Goal: Check status: Check status

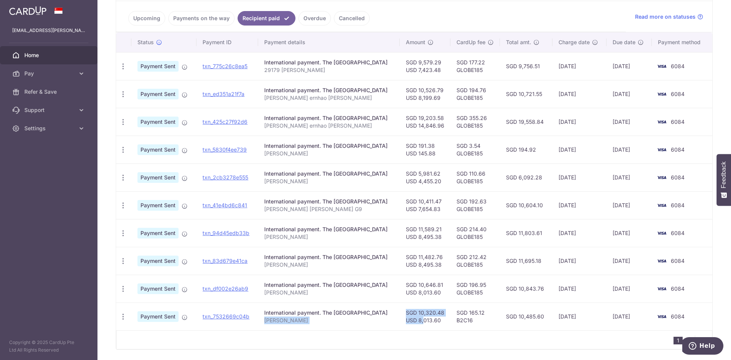
scroll to position [152, 0]
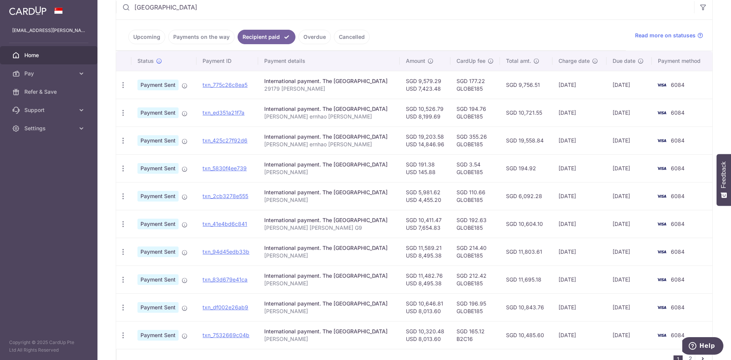
click at [346, 40] on link "Cancelled" at bounding box center [352, 37] width 36 height 14
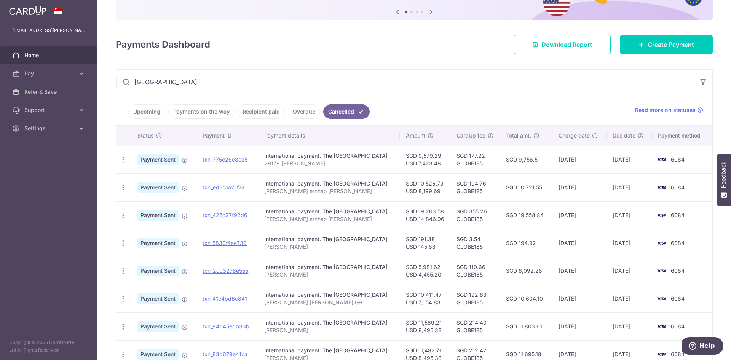
scroll to position [76, 0]
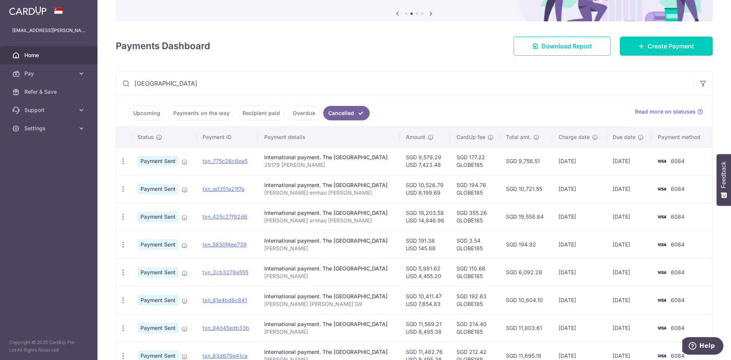
click at [199, 114] on link "Payments on the way" at bounding box center [201, 113] width 66 height 14
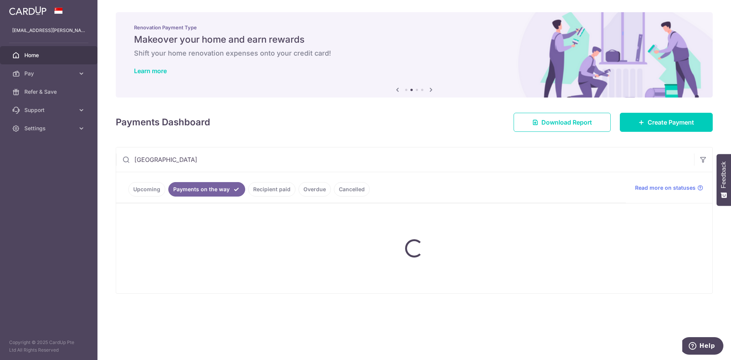
scroll to position [0, 0]
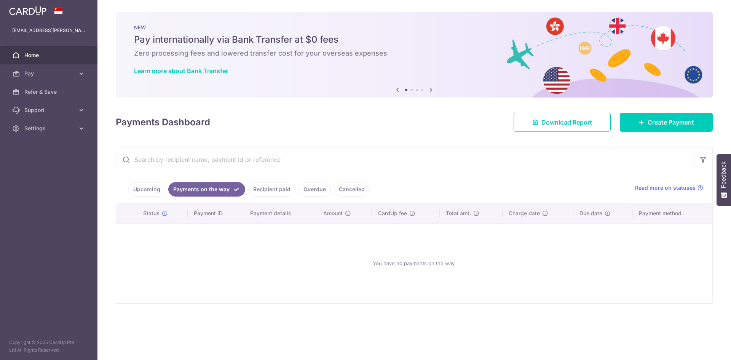
click at [264, 188] on link "Recipient paid" at bounding box center [271, 189] width 47 height 14
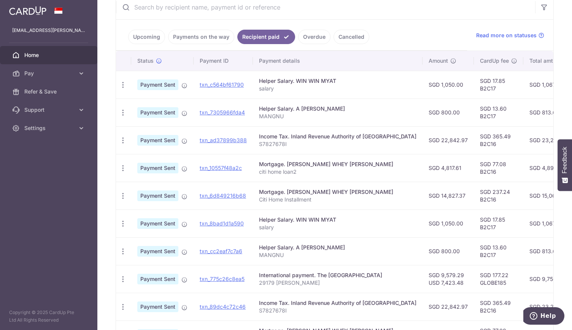
scroll to position [152, 0]
